Goal: Navigation & Orientation: Find specific page/section

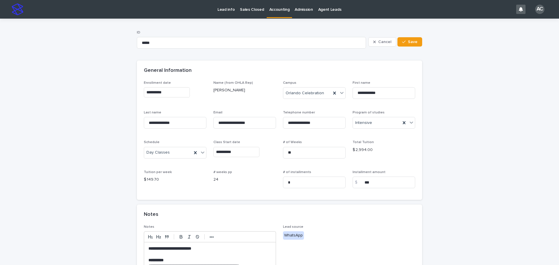
click at [285, 5] on p "Accounting" at bounding box center [279, 6] width 20 height 12
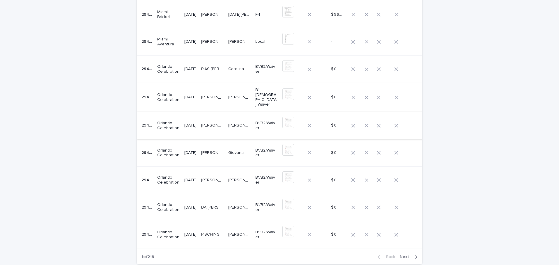
scroll to position [116, 0]
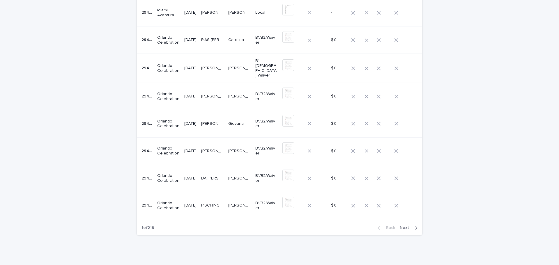
click at [411, 229] on div "Back Next" at bounding box center [397, 228] width 49 height 15
click at [409, 226] on span "Next" at bounding box center [405, 228] width 13 height 4
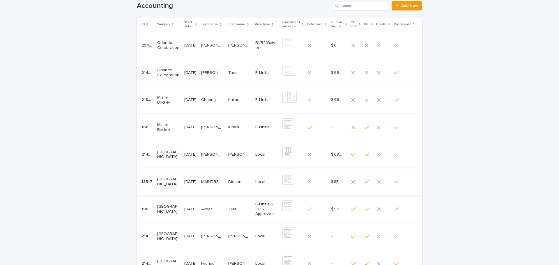
scroll to position [135, 0]
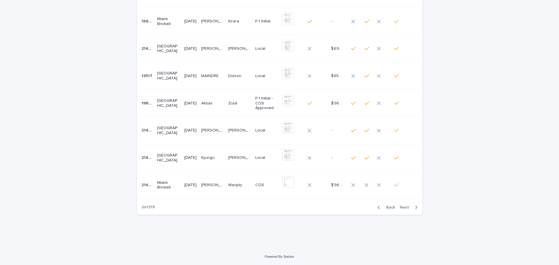
click at [385, 211] on div "Back Next" at bounding box center [397, 207] width 49 height 15
click at [388, 207] on span "Back" at bounding box center [388, 207] width 13 height 4
